Goal: Task Accomplishment & Management: Manage account settings

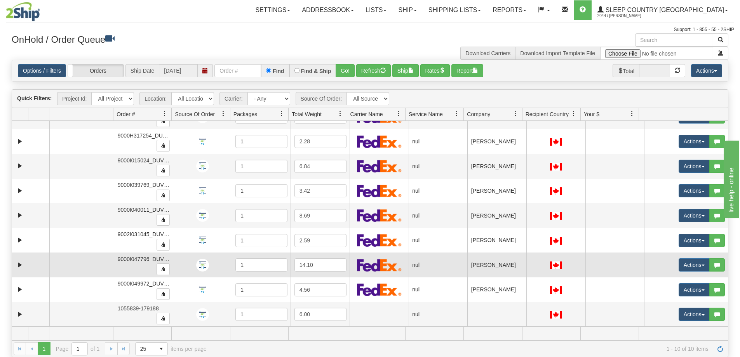
scroll to position [42, 0]
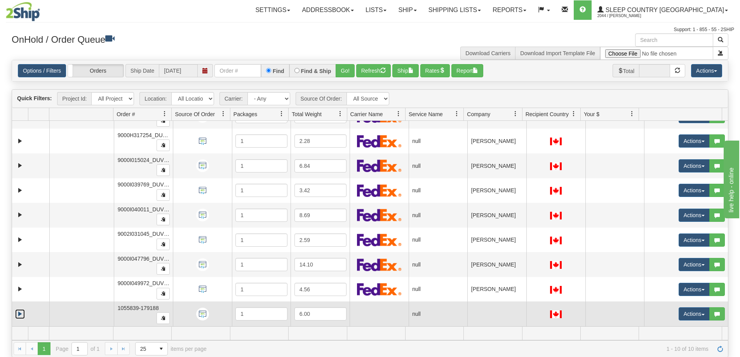
click at [22, 315] on link "Expand" at bounding box center [20, 314] width 10 height 10
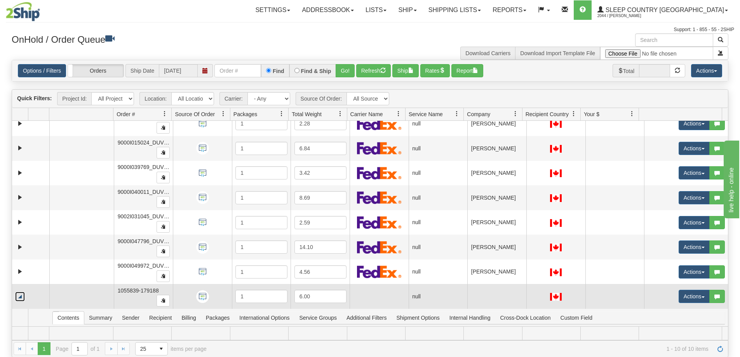
scroll to position [39, 0]
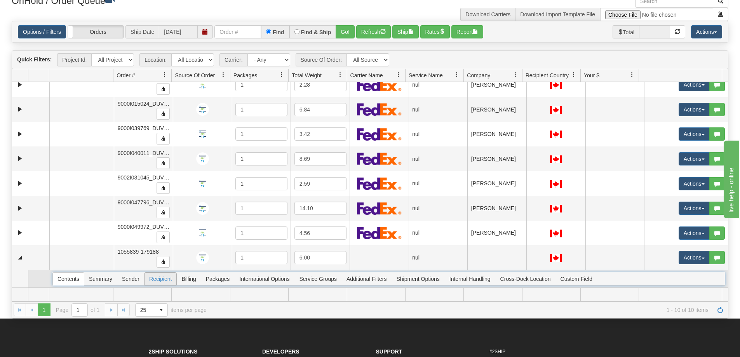
click at [156, 280] on span "Recipient" at bounding box center [160, 279] width 32 height 12
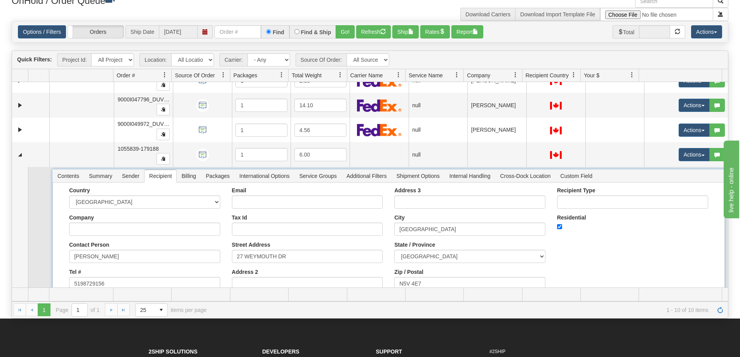
scroll to position [176, 0]
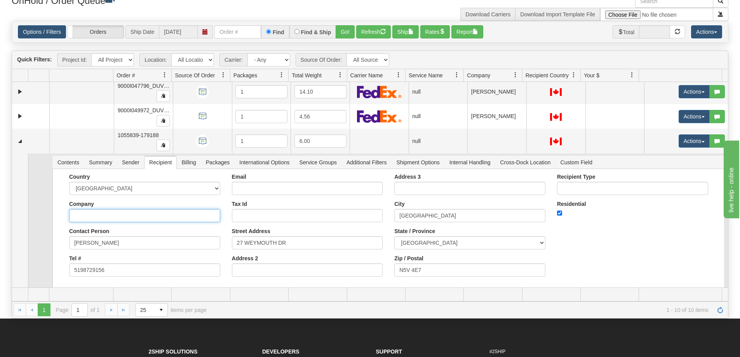
click at [100, 216] on input "Company" at bounding box center [144, 215] width 151 height 13
type input "[PERSON_NAME]"
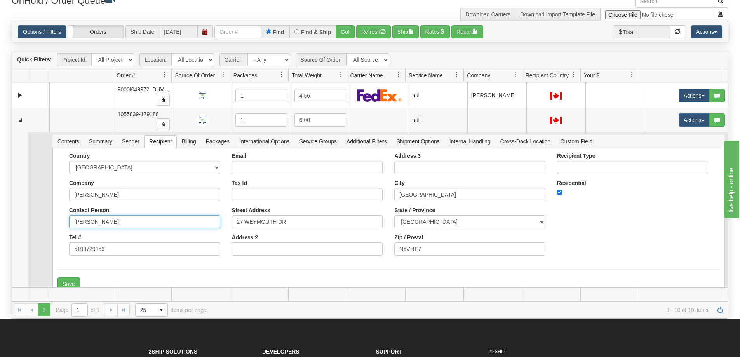
scroll to position [207, 0]
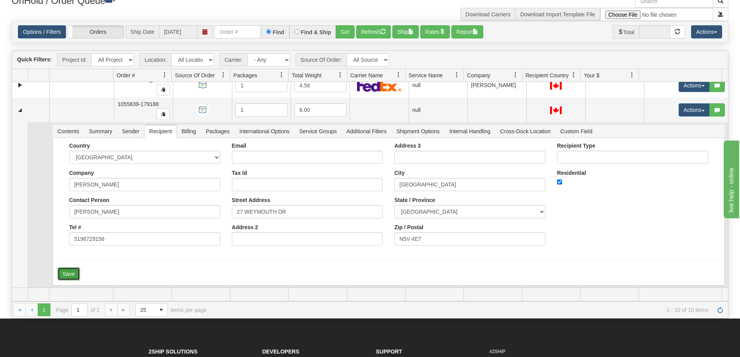
click at [67, 274] on button "Save" at bounding box center [68, 273] width 23 height 13
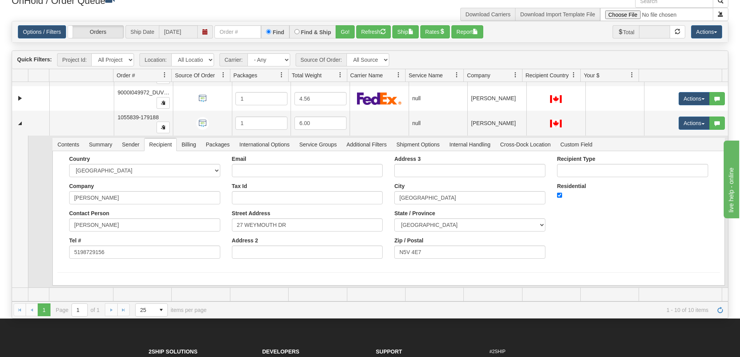
scroll to position [193, 0]
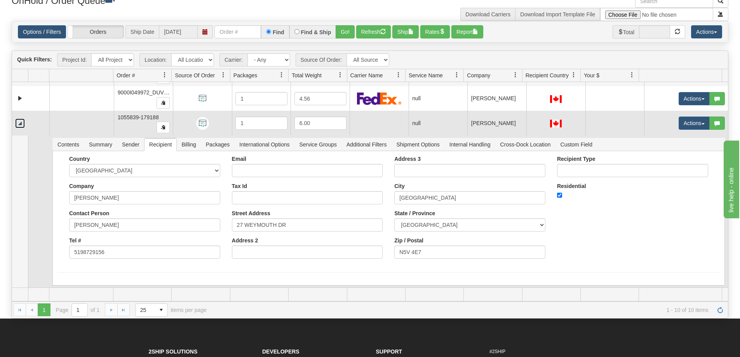
click at [20, 124] on link "Collapse" at bounding box center [20, 123] width 10 height 10
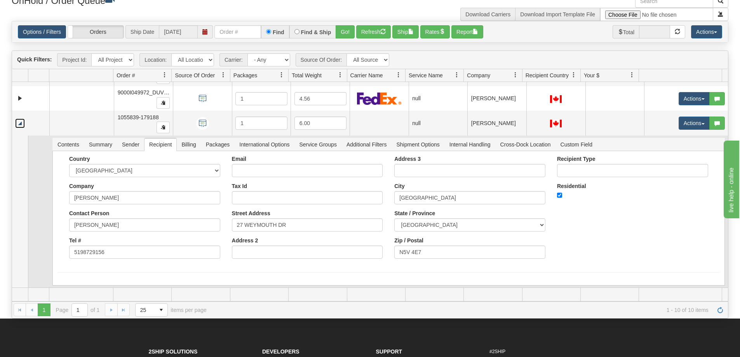
scroll to position [42, 0]
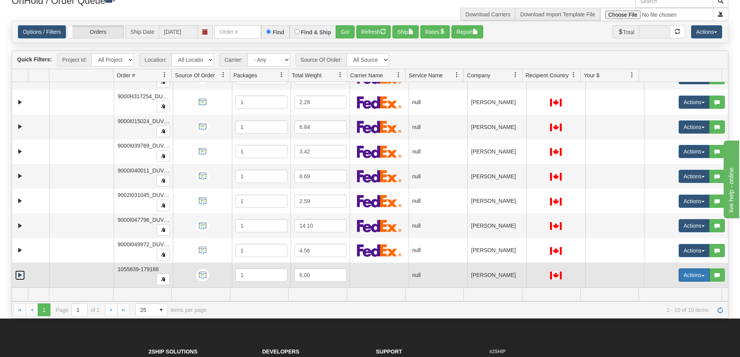
click at [701, 275] on span "button" at bounding box center [702, 276] width 3 height 2
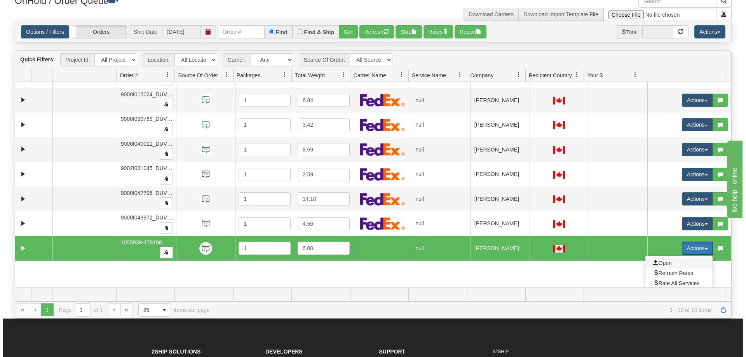
scroll to position [80, 0]
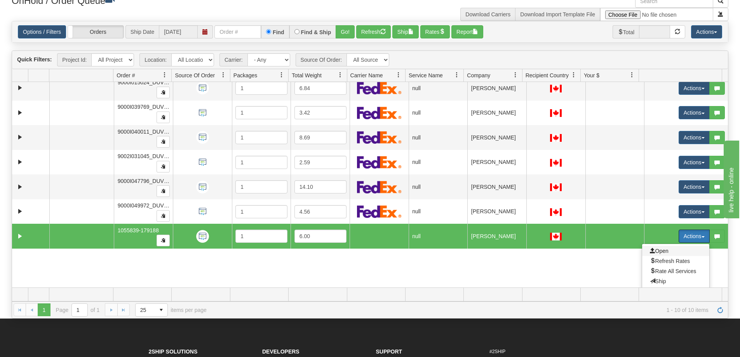
click at [654, 250] on span "Open" at bounding box center [659, 251] width 19 height 6
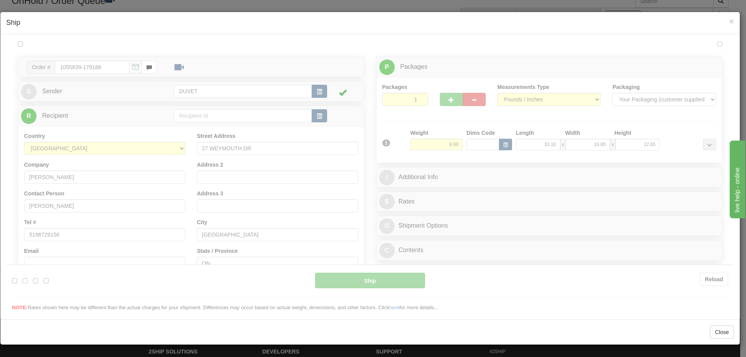
scroll to position [0, 0]
type input "06:19"
type input "16:00"
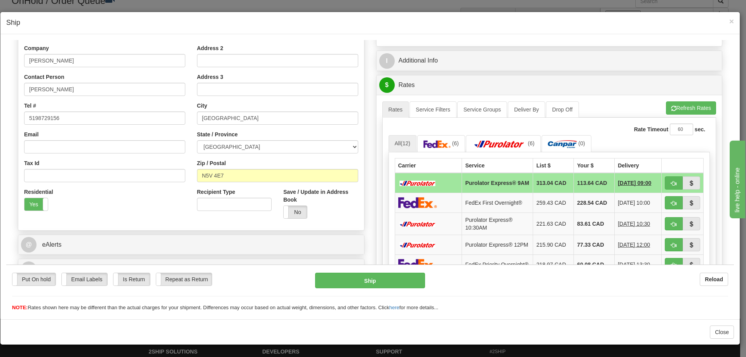
scroll to position [78, 0]
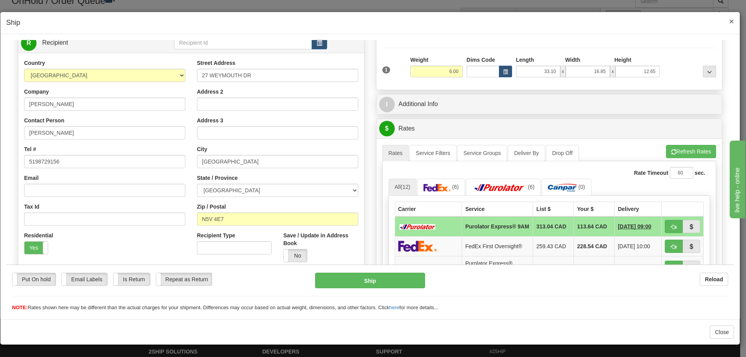
click at [731, 21] on span "×" at bounding box center [731, 21] width 5 height 9
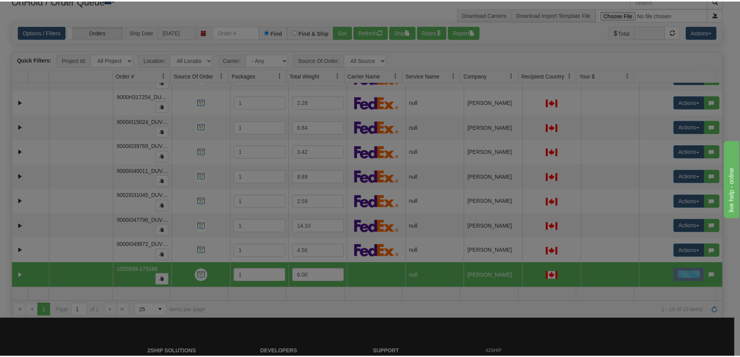
scroll to position [0, 0]
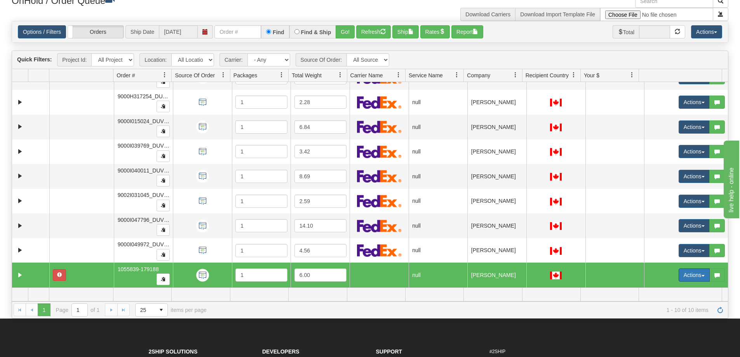
click at [701, 275] on span "button" at bounding box center [702, 276] width 3 height 2
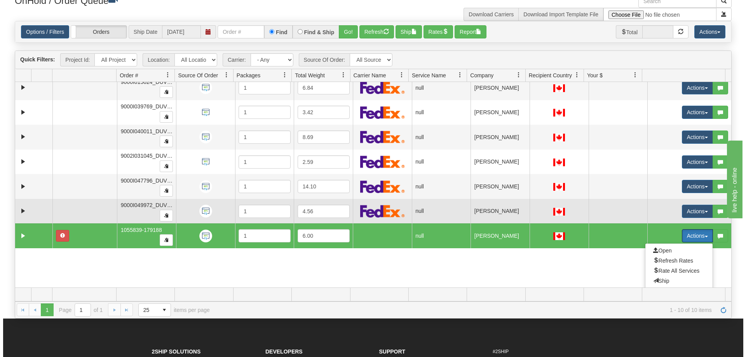
scroll to position [112, 0]
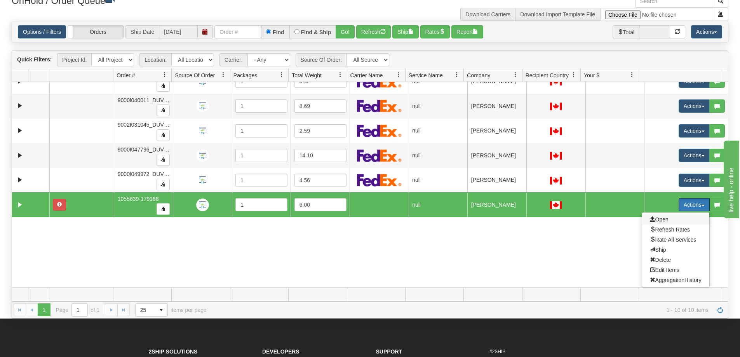
click at [658, 218] on span "Open" at bounding box center [659, 219] width 19 height 6
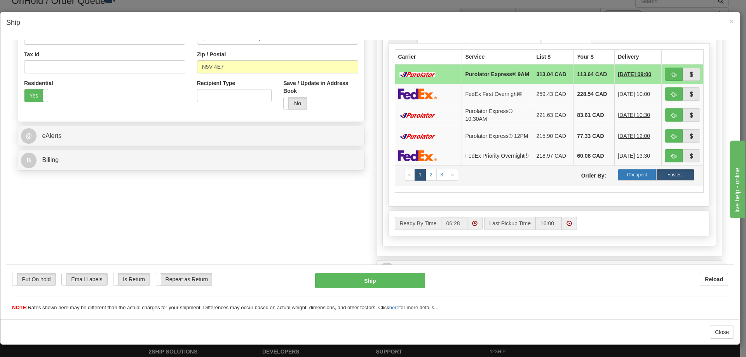
scroll to position [233, 0]
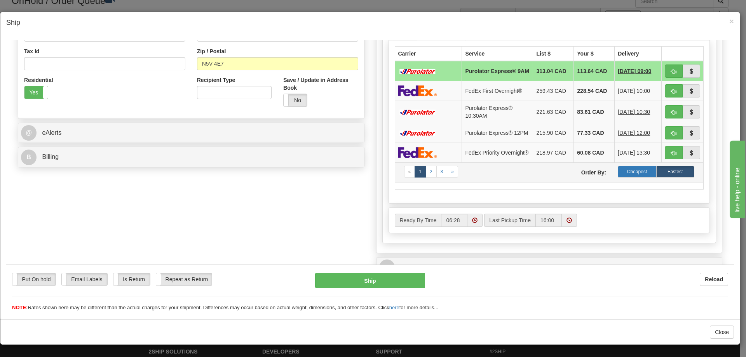
click at [633, 177] on label "Cheapest" at bounding box center [637, 171] width 38 height 12
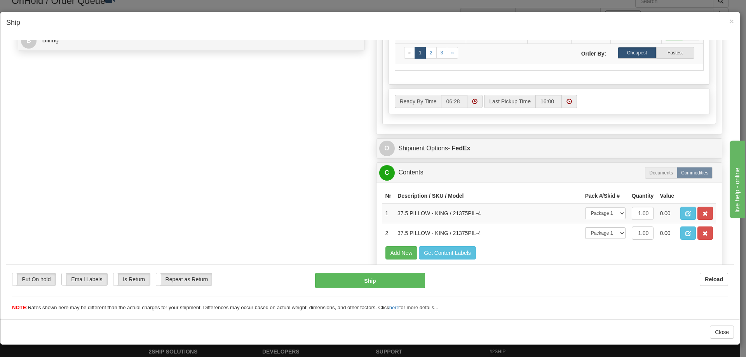
scroll to position [383, 0]
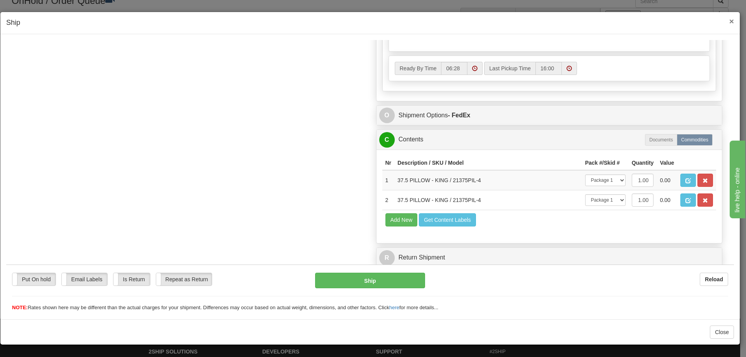
click at [731, 20] on span "×" at bounding box center [731, 21] width 5 height 9
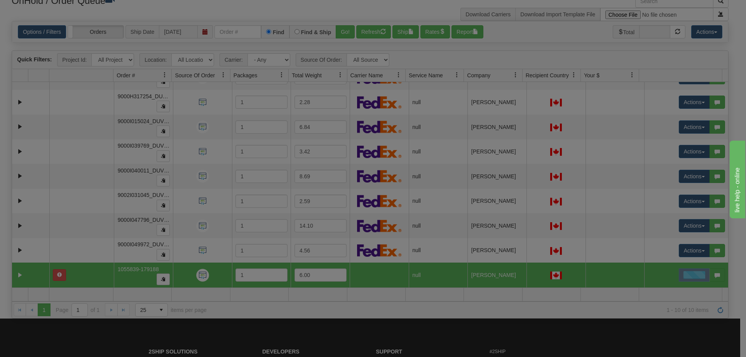
scroll to position [0, 0]
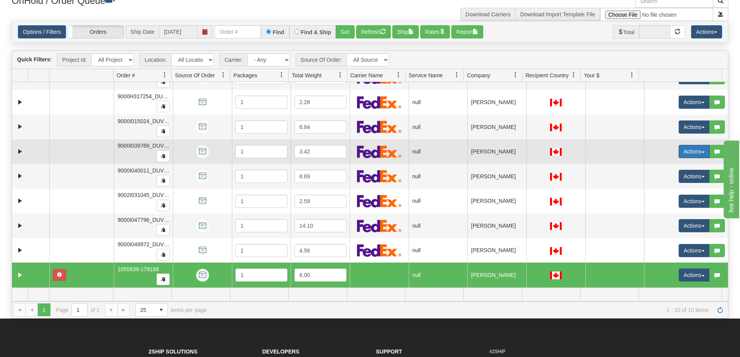
click at [701, 151] on span "button" at bounding box center [702, 152] width 3 height 2
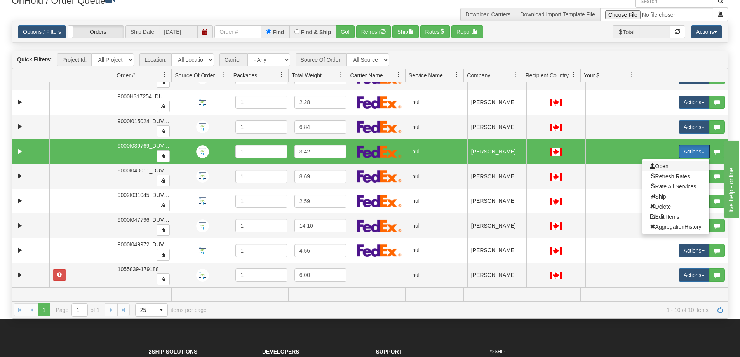
click at [656, 165] on span "Open" at bounding box center [659, 166] width 19 height 6
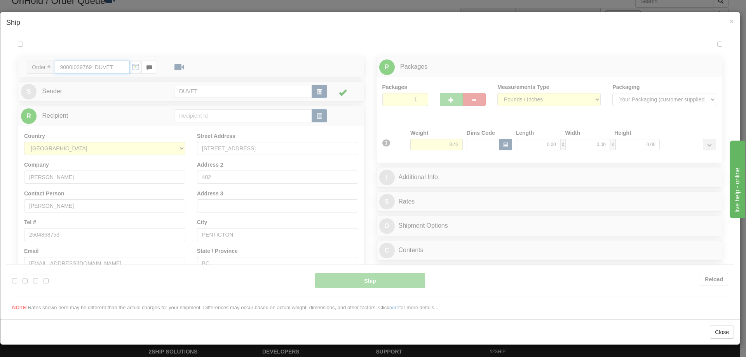
type input "06:29"
type input "16:00"
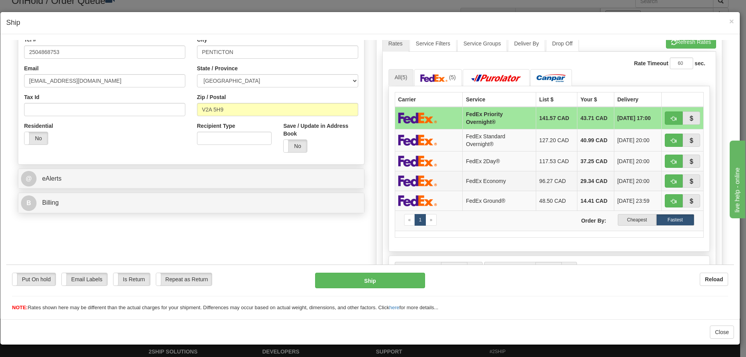
scroll to position [194, 0]
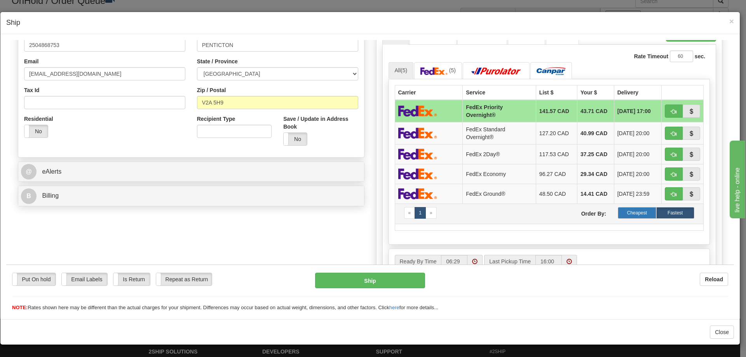
click at [632, 212] on label "Cheapest" at bounding box center [637, 213] width 38 height 12
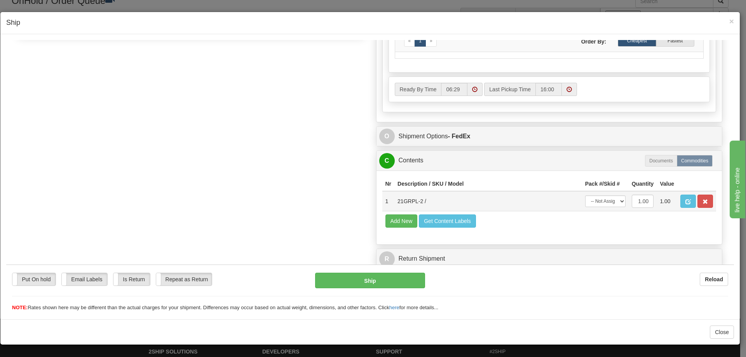
scroll to position [367, 0]
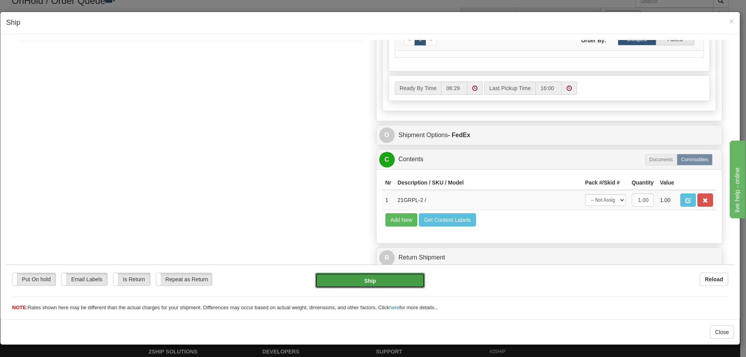
click at [369, 279] on button "Ship" at bounding box center [370, 280] width 110 height 16
type input "92"
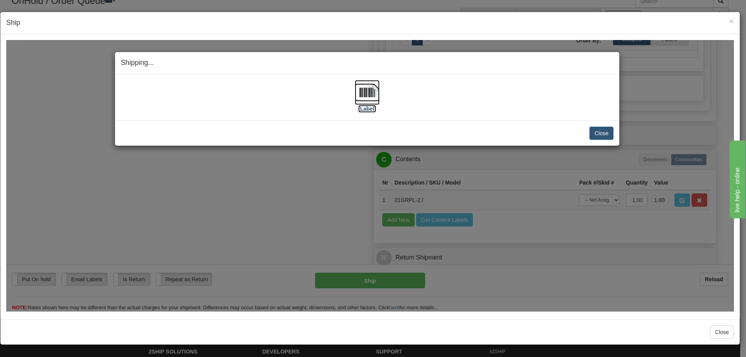
click at [365, 92] on img at bounding box center [367, 92] width 25 height 25
click at [595, 80] on div "[Label]" at bounding box center [367, 97] width 493 height 35
click at [601, 131] on button "Close" at bounding box center [601, 132] width 24 height 13
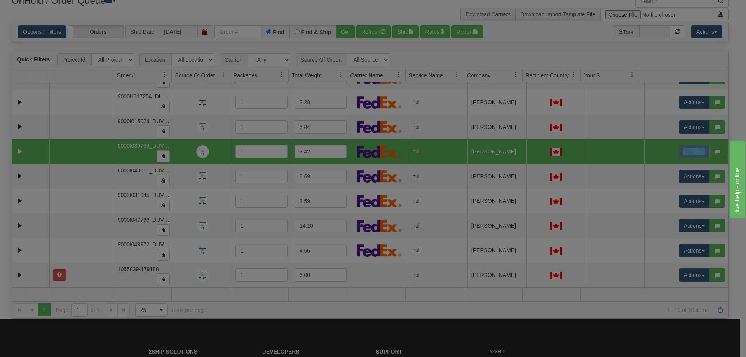
scroll to position [0, 0]
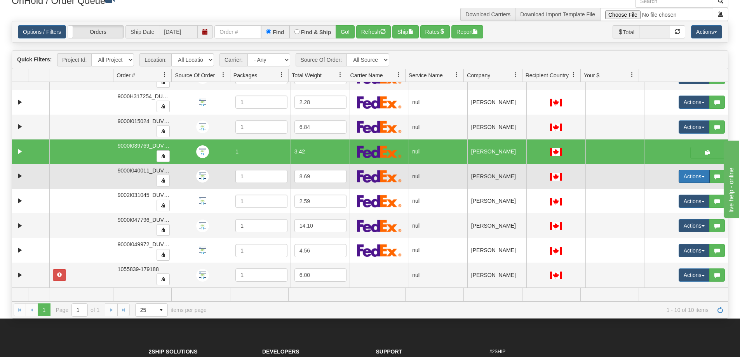
click at [698, 174] on button "Actions" at bounding box center [694, 176] width 31 height 13
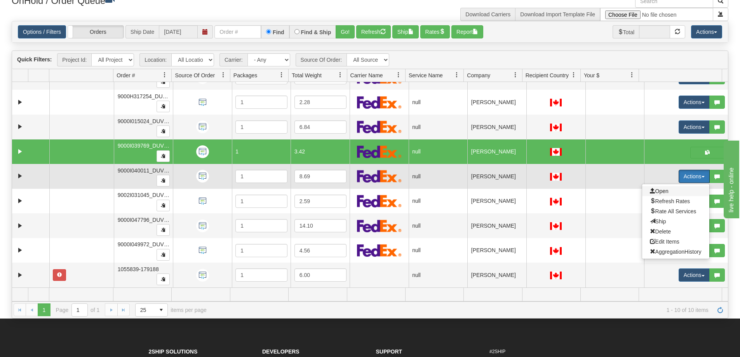
click at [653, 192] on span "Open" at bounding box center [659, 191] width 19 height 6
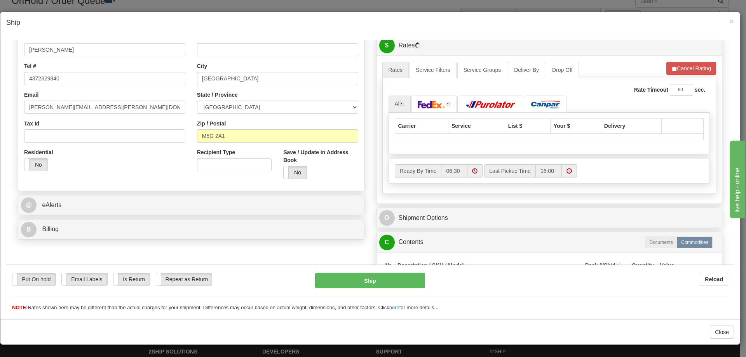
scroll to position [194, 0]
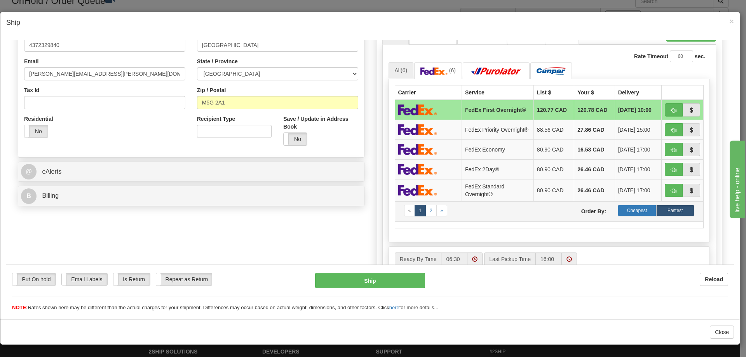
click at [634, 211] on label "Cheapest" at bounding box center [637, 210] width 38 height 12
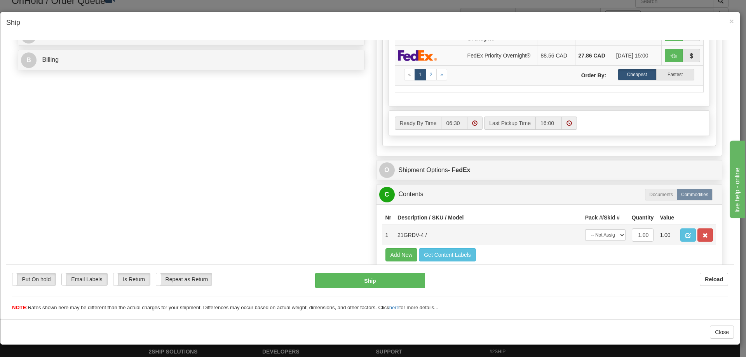
scroll to position [350, 0]
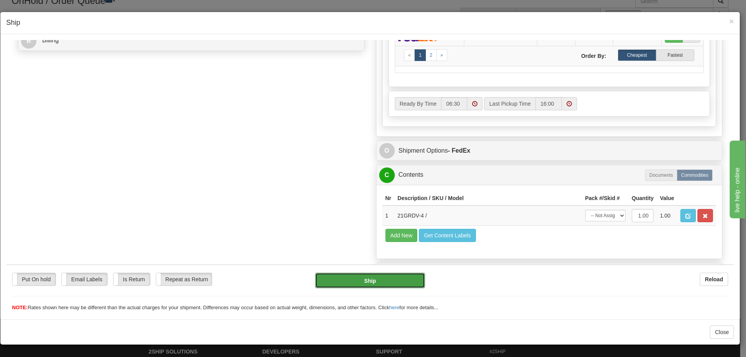
click at [367, 278] on button "Ship" at bounding box center [370, 280] width 110 height 16
type input "92"
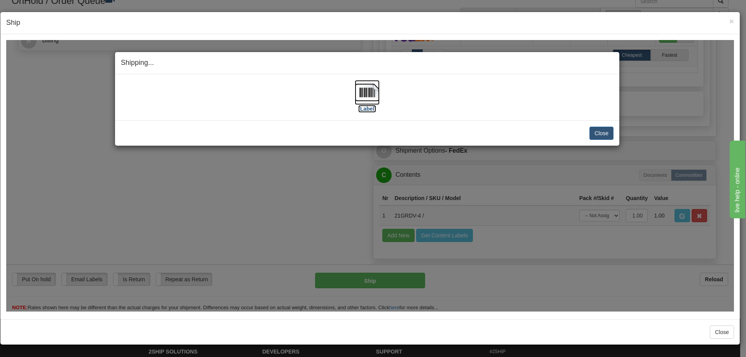
click at [364, 91] on img at bounding box center [367, 92] width 25 height 25
click at [605, 132] on button "Close" at bounding box center [601, 132] width 24 height 13
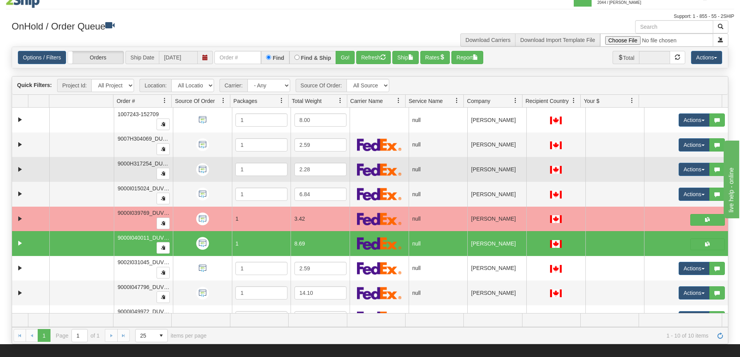
scroll to position [0, 0]
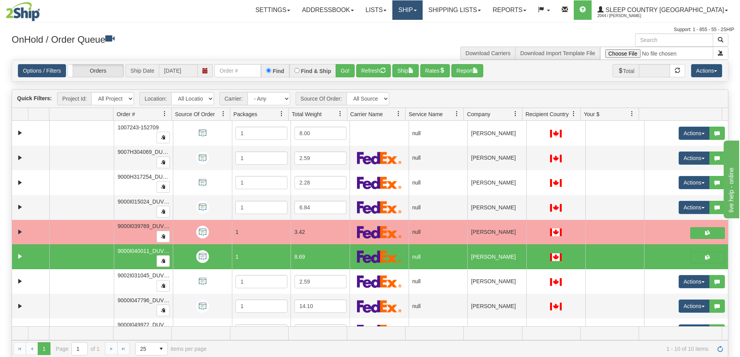
click at [422, 12] on link "Ship" at bounding box center [407, 9] width 30 height 19
click at [414, 35] on span "OnHold / Order Queue" at bounding box center [387, 37] width 55 height 6
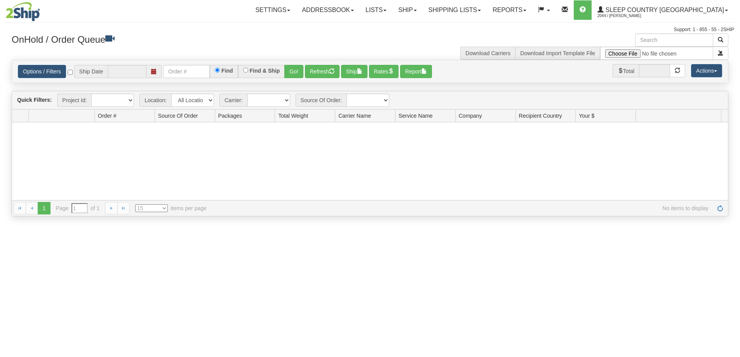
type input "[DATE]"
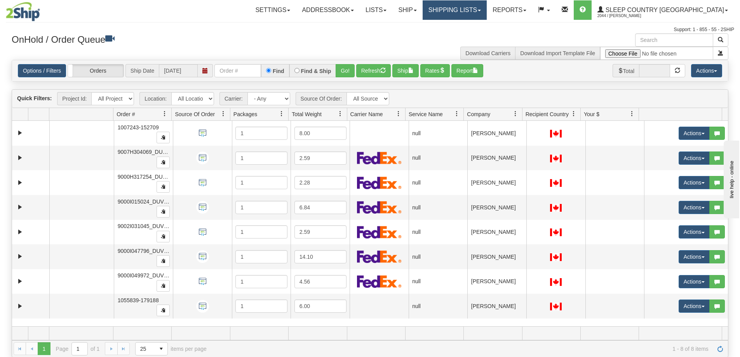
click at [487, 7] on link "Shipping lists" at bounding box center [455, 9] width 64 height 19
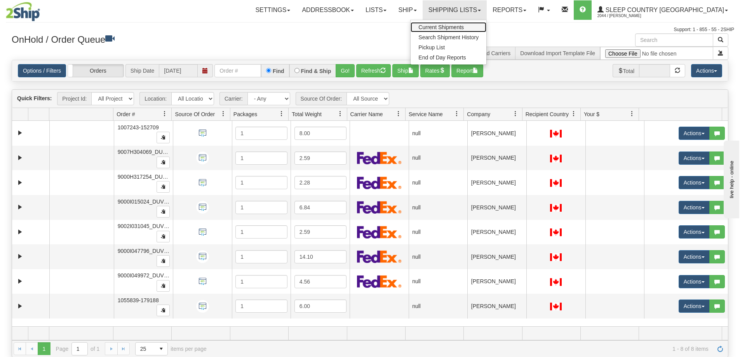
click at [464, 26] on span "Current Shipments" at bounding box center [440, 27] width 45 height 6
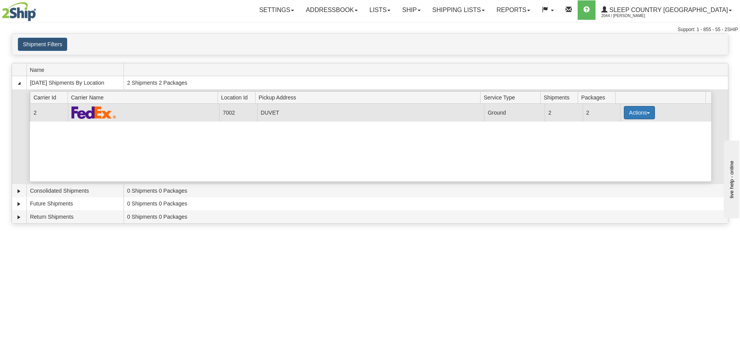
click at [647, 112] on span "button" at bounding box center [648, 113] width 3 height 2
click at [616, 149] on span "Pickup" at bounding box center [610, 146] width 21 height 5
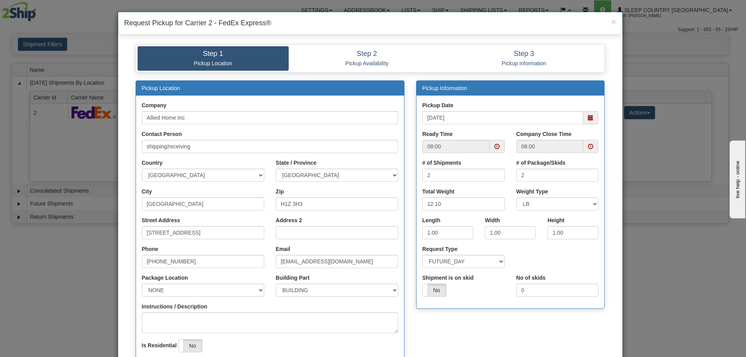
click at [588, 145] on span at bounding box center [590, 146] width 5 height 5
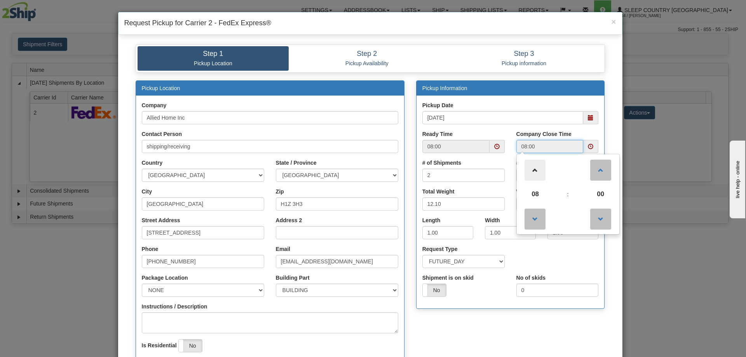
click at [533, 170] on span at bounding box center [534, 170] width 21 height 21
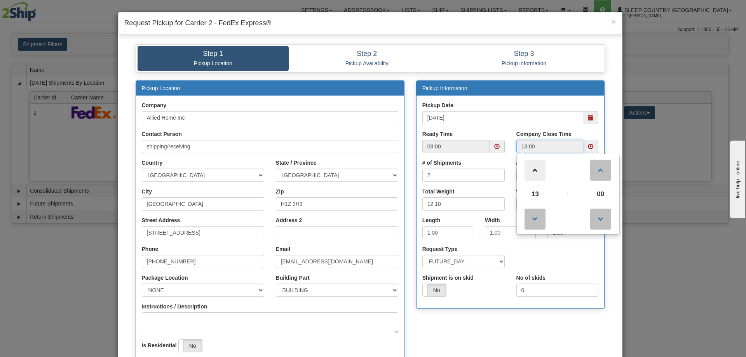
click at [533, 169] on span at bounding box center [534, 170] width 21 height 21
type input "15:00"
click at [453, 327] on div "Pickup Location Company Allied Home Inc Contact Person shipping/receiving Count…" at bounding box center [370, 235] width 481 height 311
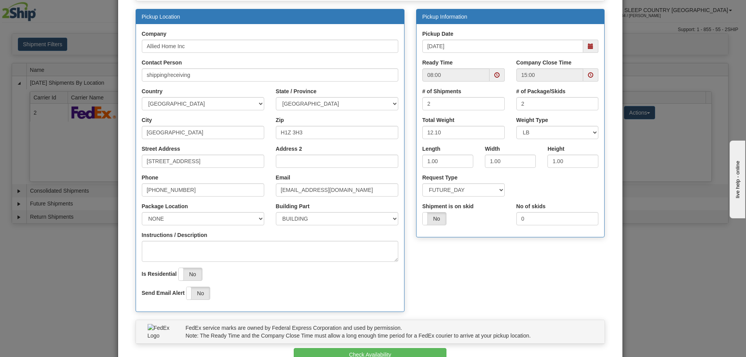
scroll to position [78, 0]
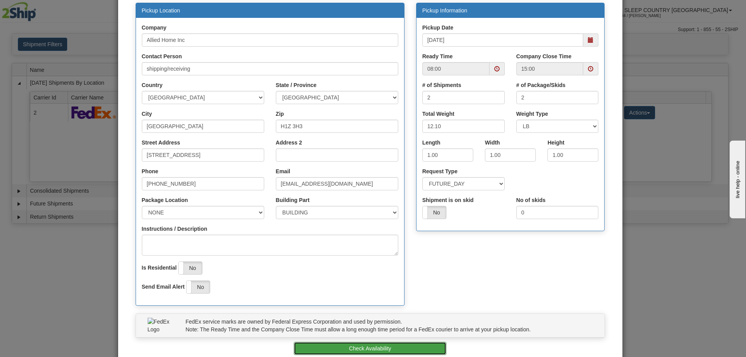
click at [369, 346] on button "Check Availability" at bounding box center [370, 348] width 153 height 13
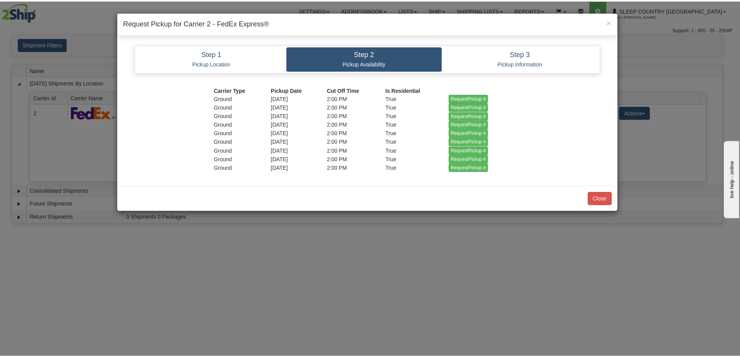
scroll to position [0, 0]
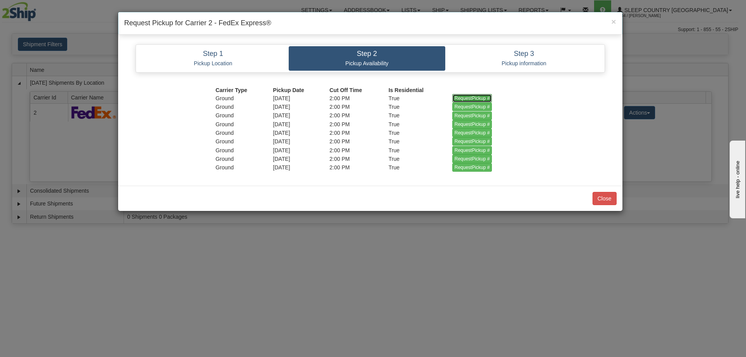
click at [477, 96] on input "RequestPickup #" at bounding box center [472, 98] width 40 height 9
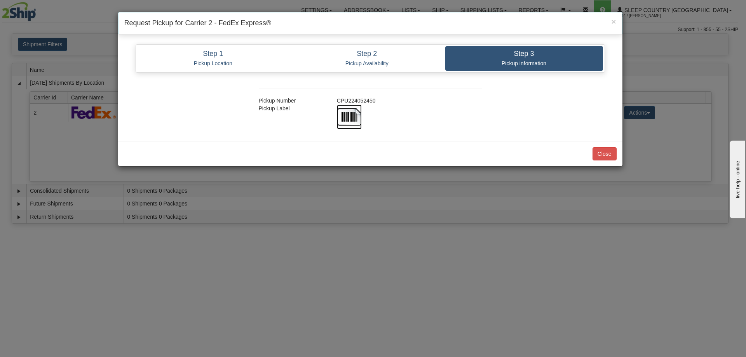
click at [350, 116] on img at bounding box center [349, 116] width 25 height 25
click at [569, 103] on div "Pickup Number CPU224052450 Pickup Label" at bounding box center [370, 104] width 493 height 49
click at [600, 152] on button "Close" at bounding box center [604, 153] width 24 height 13
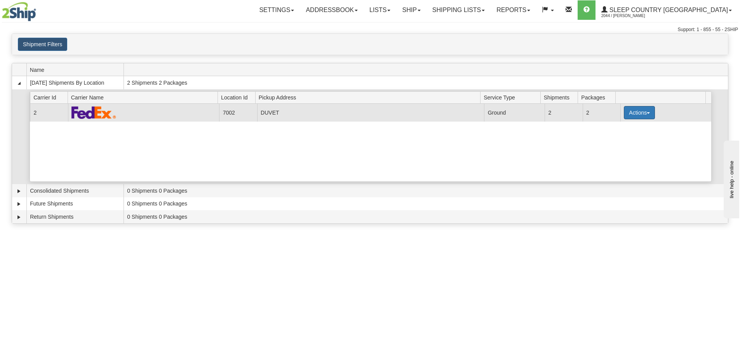
click at [643, 112] on button "Actions" at bounding box center [639, 112] width 31 height 13
click at [618, 138] on span "Close" at bounding box center [609, 136] width 18 height 5
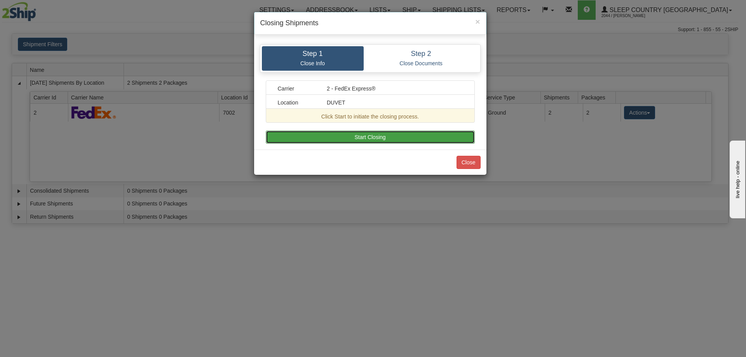
click at [365, 136] on button "Start Closing" at bounding box center [370, 137] width 209 height 13
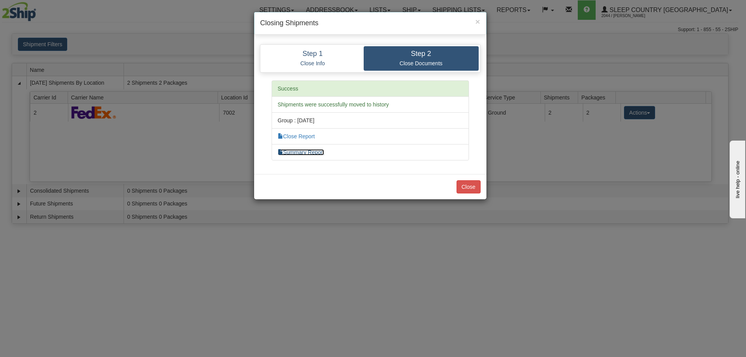
click at [312, 150] on link "Summary Report" at bounding box center [301, 152] width 47 height 6
click at [298, 136] on link "Close Report" at bounding box center [296, 136] width 37 height 6
click at [468, 184] on button "Close" at bounding box center [468, 186] width 24 height 13
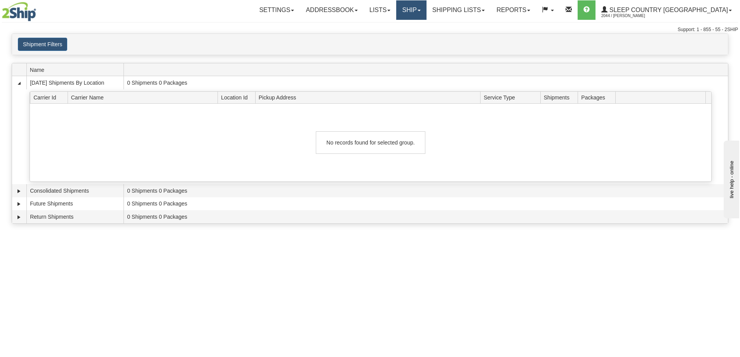
click at [426, 8] on link "Ship" at bounding box center [411, 9] width 30 height 19
click at [418, 36] on span "OnHold / Order Queue" at bounding box center [391, 37] width 55 height 6
